Goal: Information Seeking & Learning: Learn about a topic

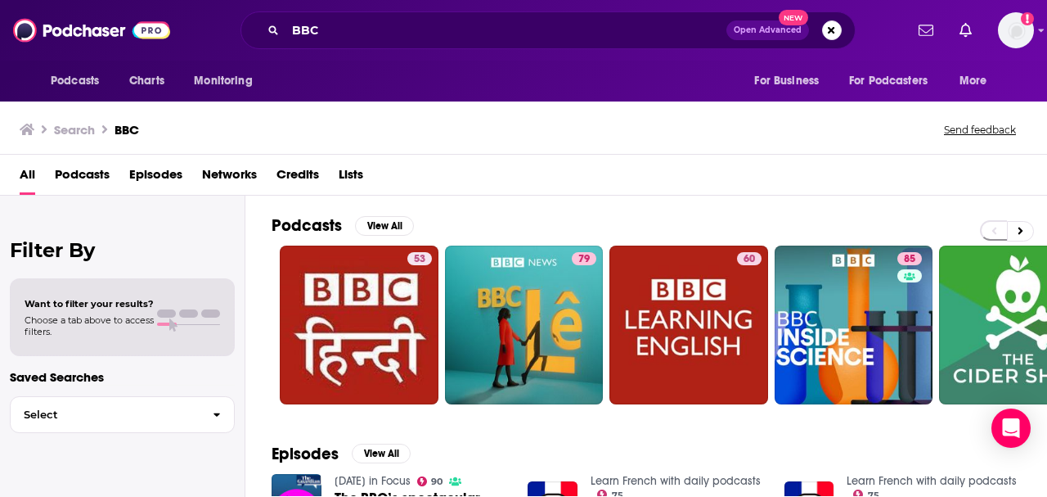
scroll to position [218, 0]
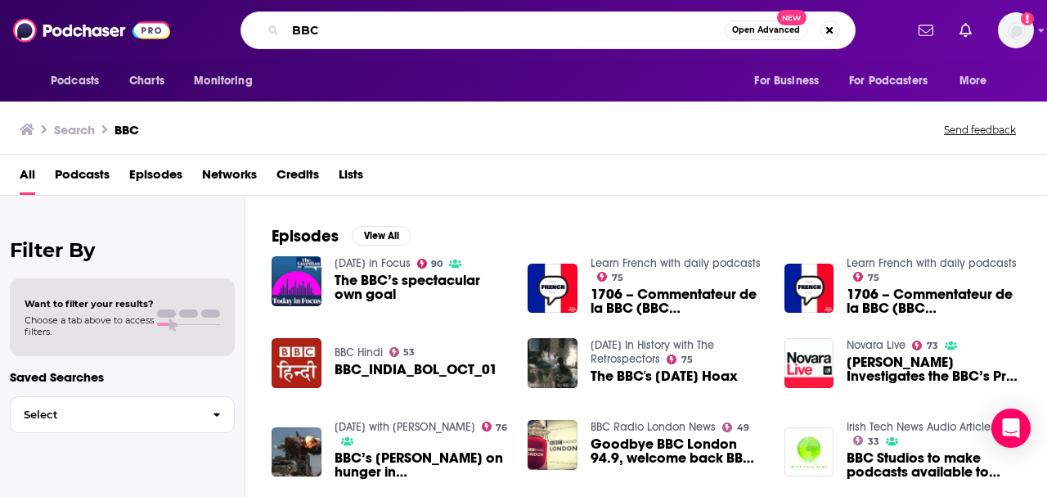
drag, startPoint x: 335, startPoint y: 29, endPoint x: 263, endPoint y: 29, distance: 72.0
click at [264, 29] on div "BBC Open Advanced New" at bounding box center [548, 30] width 615 height 38
type input "The Next Wave"
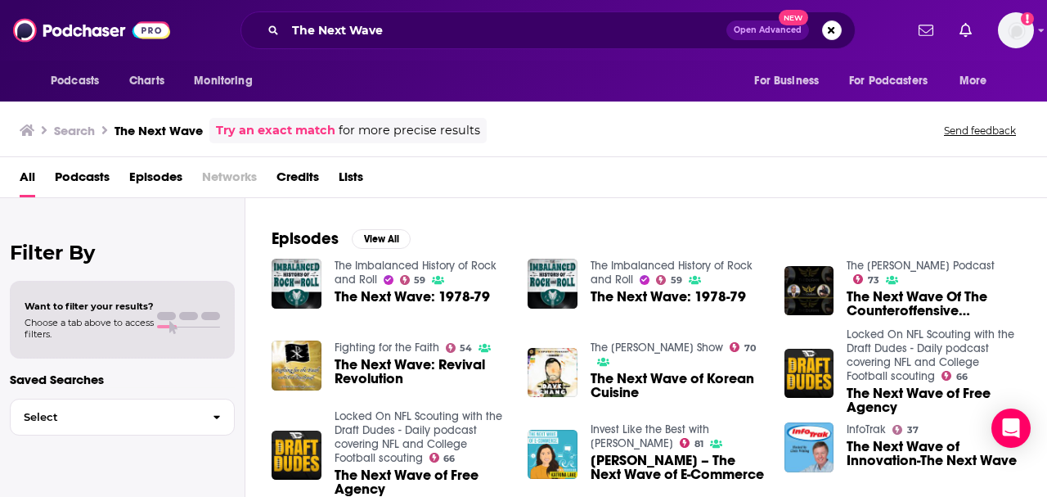
click at [28, 173] on span "All" at bounding box center [28, 181] width 16 height 34
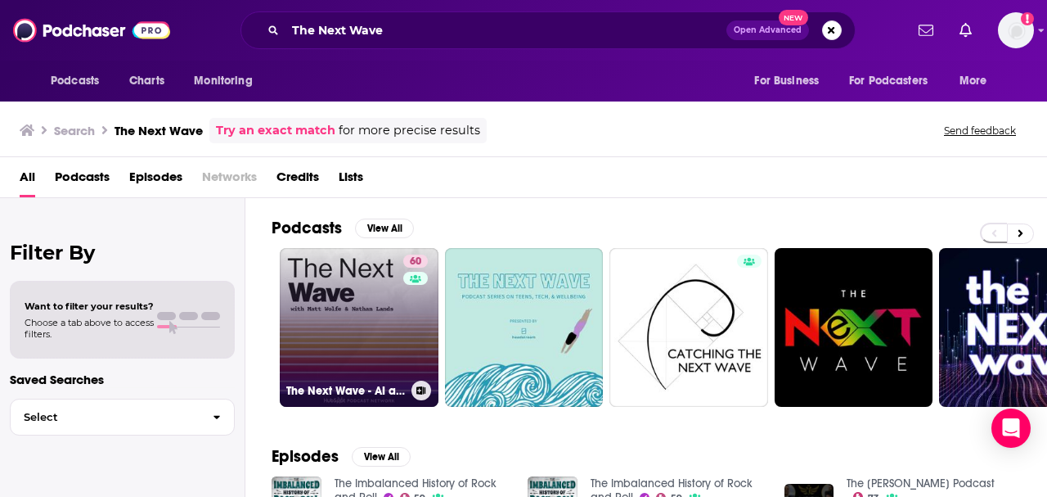
click at [331, 280] on link "60 The Next Wave - AI and The Future of Technology" at bounding box center [359, 327] width 159 height 159
